Goal: Find specific page/section

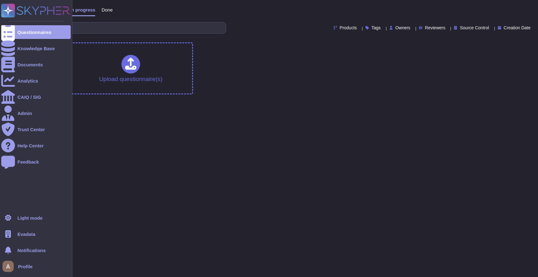
click at [26, 232] on span "Evadata" at bounding box center [26, 234] width 18 height 5
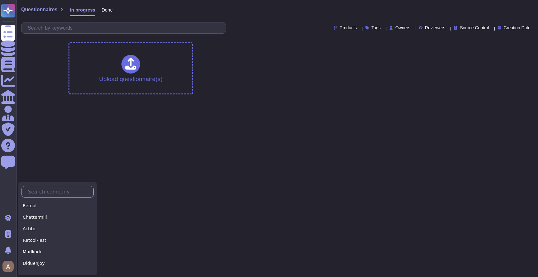
click at [54, 189] on input "text" at bounding box center [59, 191] width 69 height 11
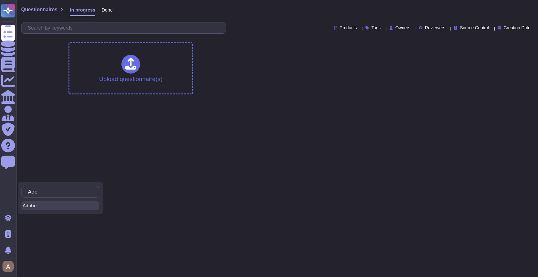
type input "Ado"
click at [54, 202] on div "Adobe" at bounding box center [60, 205] width 78 height 9
